Goal: Check status: Check status

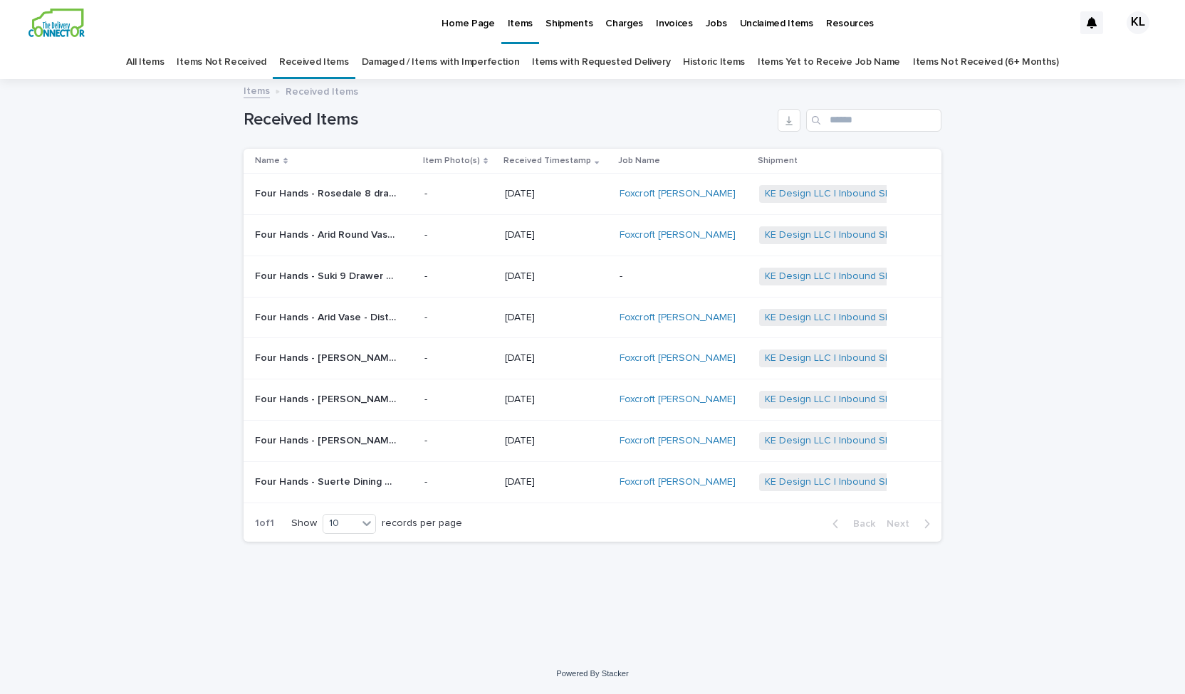
click at [375, 277] on p "Four Hands - Suki 9 Drawer Dresser- 108039-003 | 73380" at bounding box center [327, 275] width 145 height 15
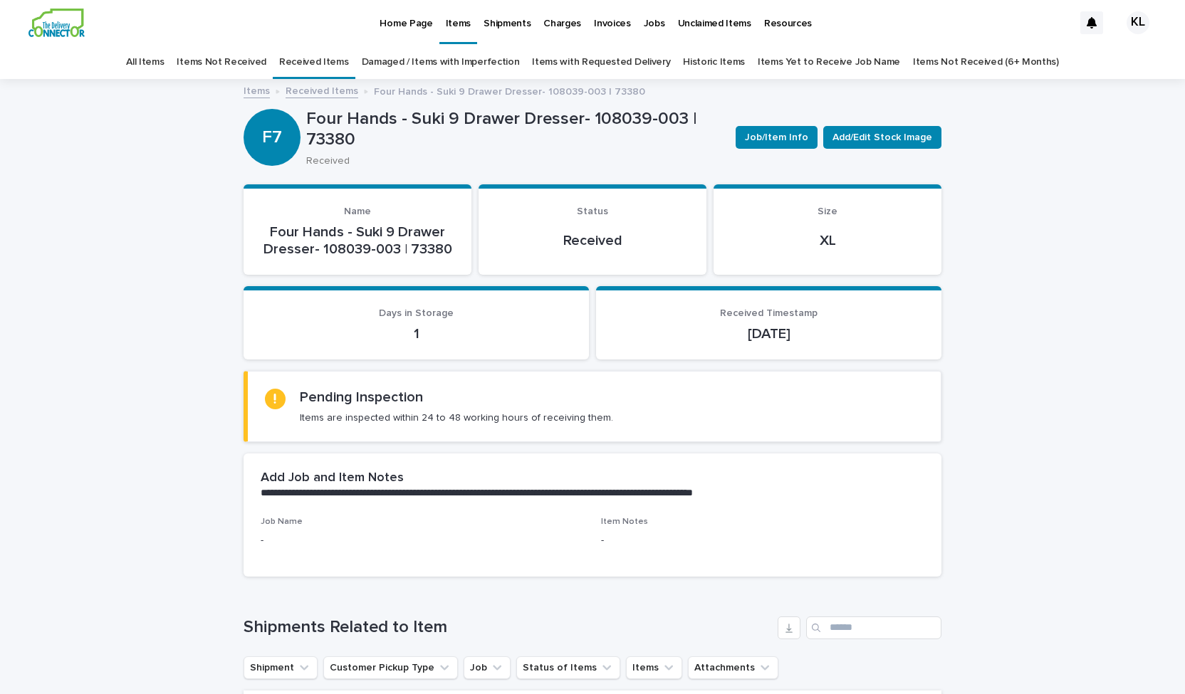
click at [355, 555] on div "Job Name -" at bounding box center [422, 538] width 323 height 42
click at [281, 521] on span "Job Name" at bounding box center [282, 522] width 42 height 9
click at [635, 515] on div "**********" at bounding box center [593, 485] width 698 height 63
click at [787, 136] on span "Job/Item Info" at bounding box center [776, 137] width 63 height 14
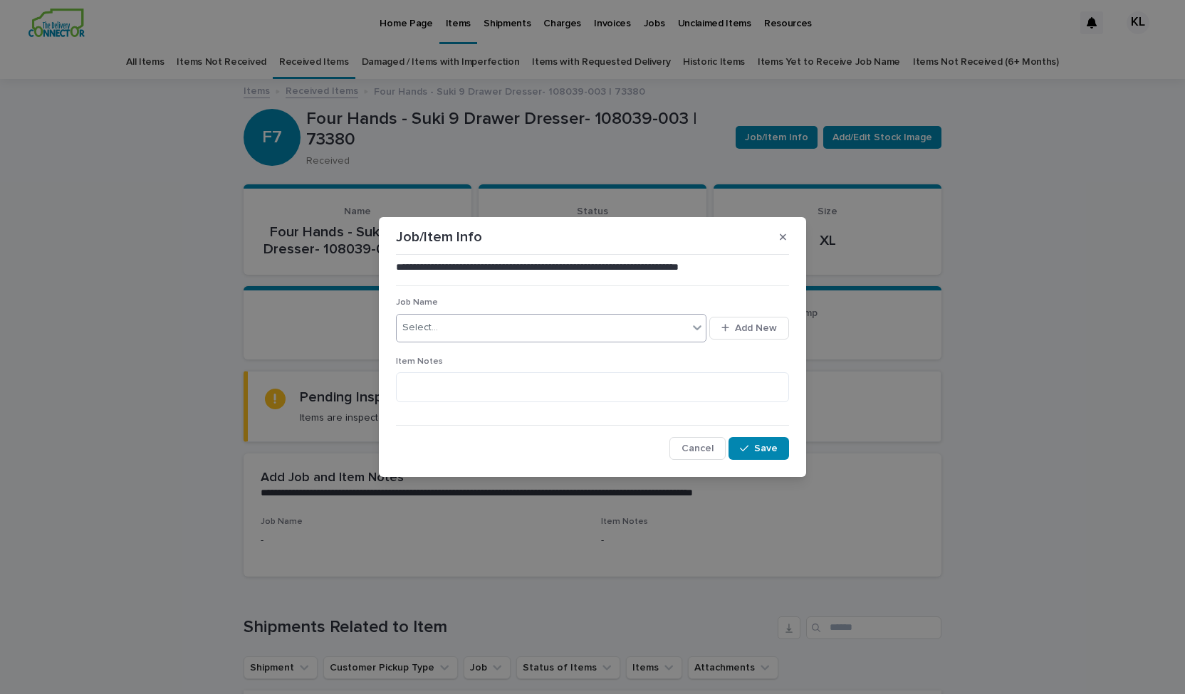
click at [696, 328] on icon at bounding box center [697, 327] width 9 height 5
click at [523, 360] on div "Foxcroft [PERSON_NAME]" at bounding box center [552, 355] width 310 height 25
click at [765, 455] on button "Save" at bounding box center [758, 448] width 61 height 23
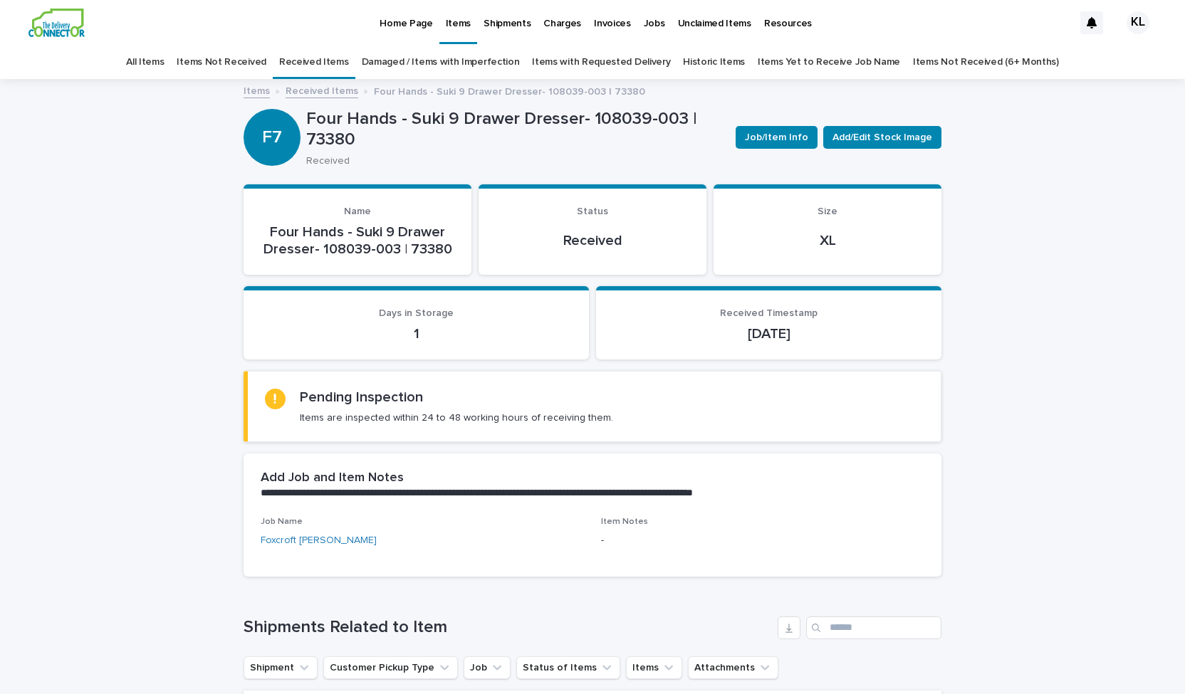
click at [322, 59] on link "Received Items" at bounding box center [314, 62] width 70 height 33
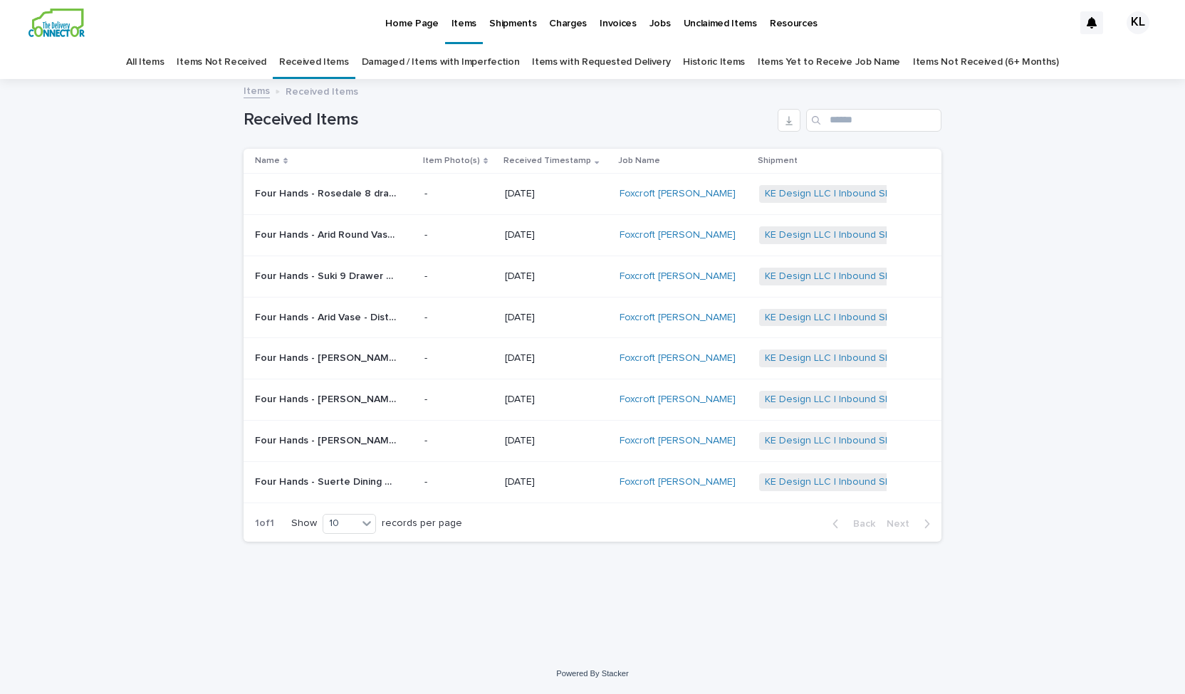
click at [340, 482] on p "Four Hands - Suerte Dining Chair [PERSON_NAME] Java • 226111-003 | 74640" at bounding box center [327, 480] width 145 height 15
